Goal: Go to known website: Access a specific website the user already knows

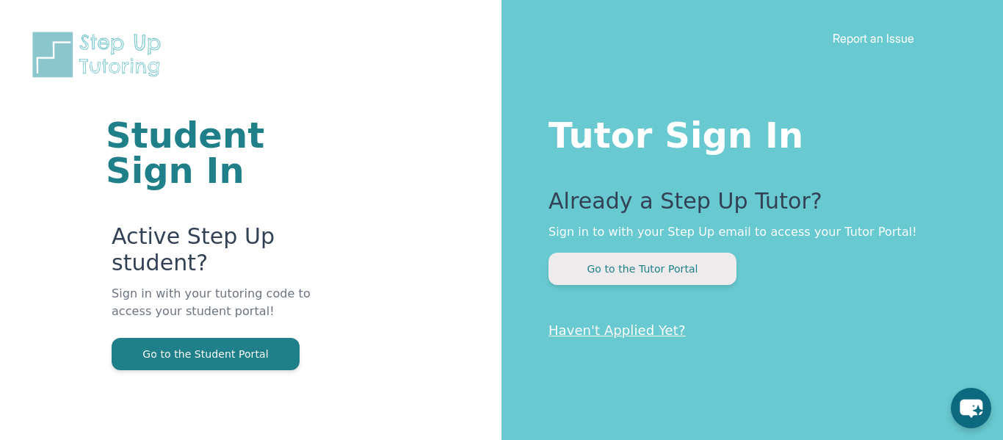
click at [624, 272] on button "Go to the Tutor Portal" at bounding box center [643, 269] width 188 height 32
